Goal: Book appointment/travel/reservation

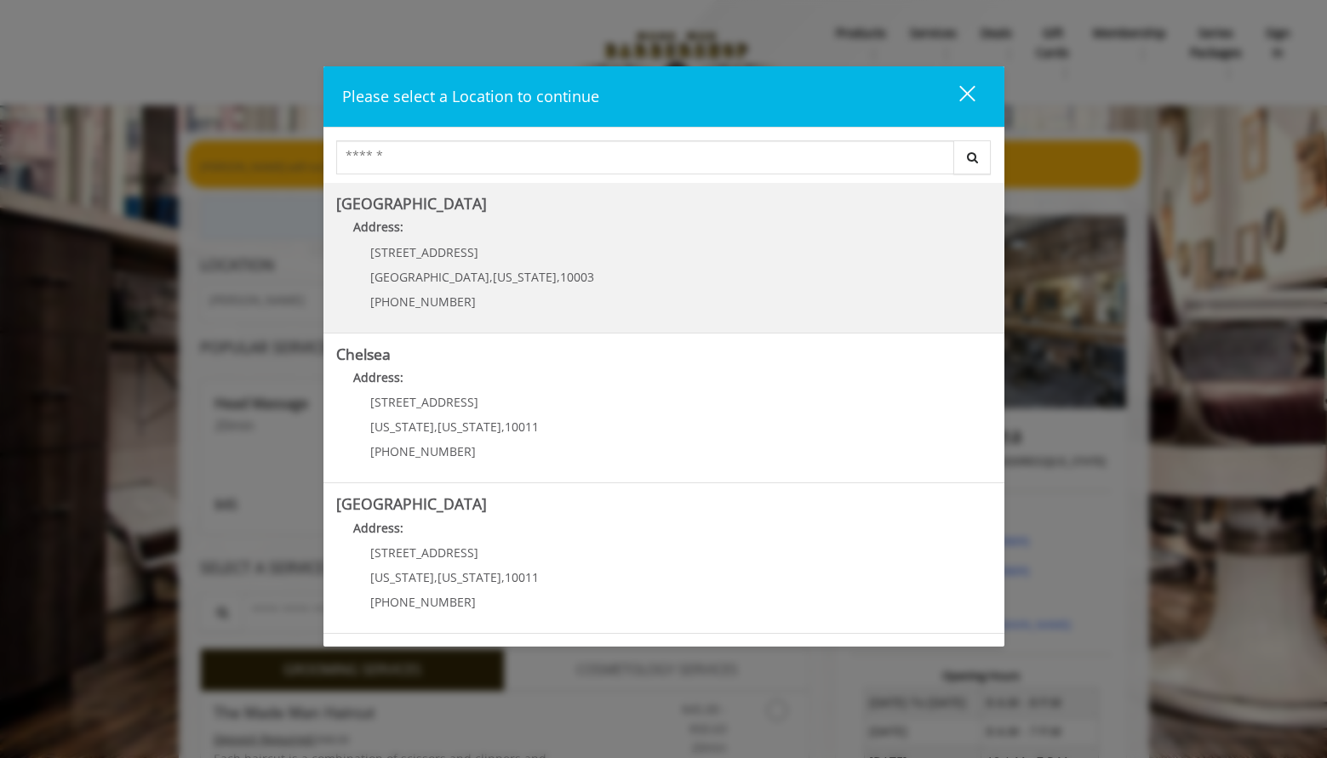
click at [573, 283] on Village "[GEOGRAPHIC_DATA] Address: [STREET_ADDRESS][US_STATE] (212) 598-1840" at bounding box center [663, 258] width 655 height 124
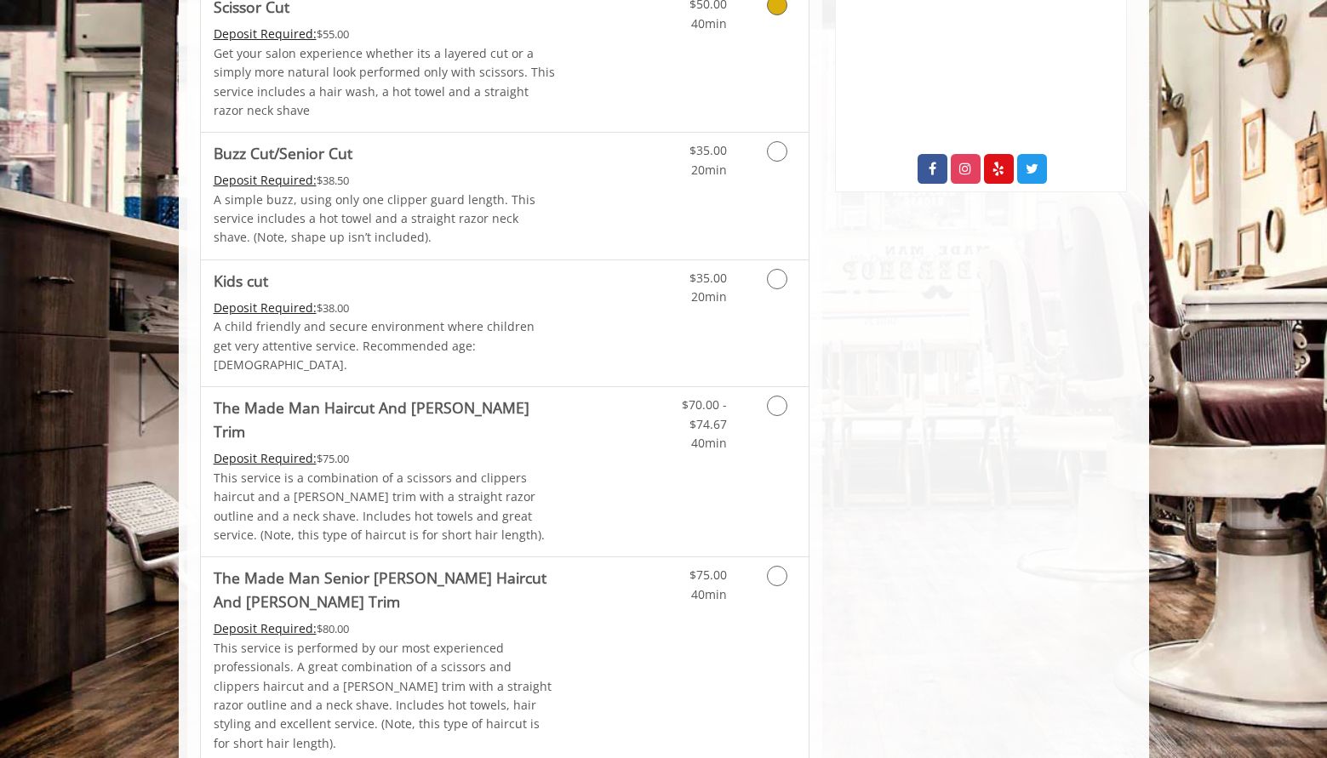
scroll to position [925, 0]
